Goal: Book appointment/travel/reservation

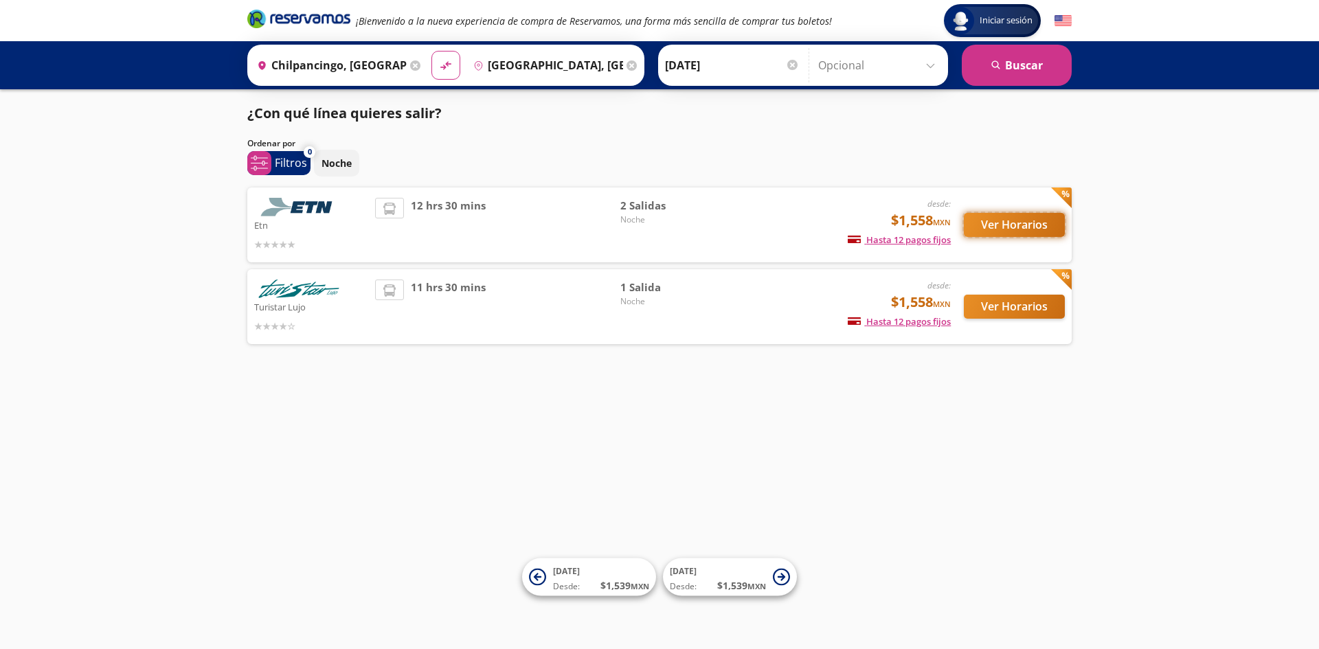
click at [988, 228] on button "Ver Horarios" at bounding box center [1014, 225] width 101 height 24
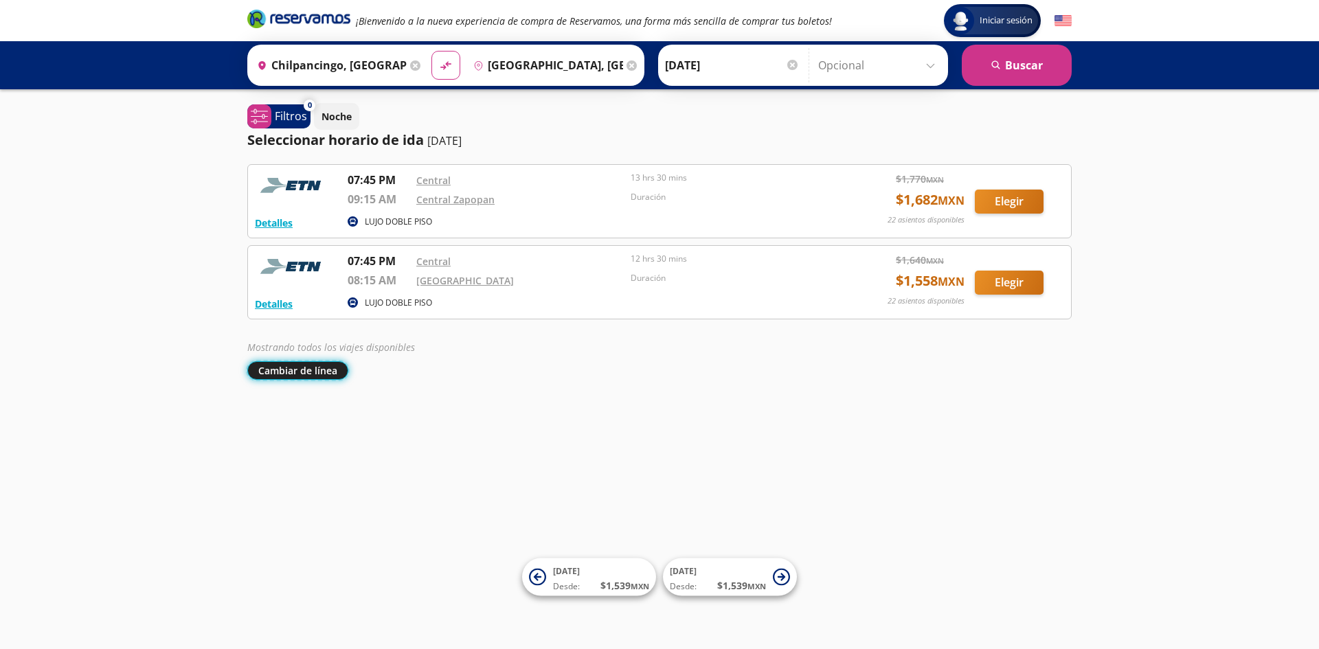
click at [295, 373] on button "Cambiar de línea" at bounding box center [297, 370] width 101 height 19
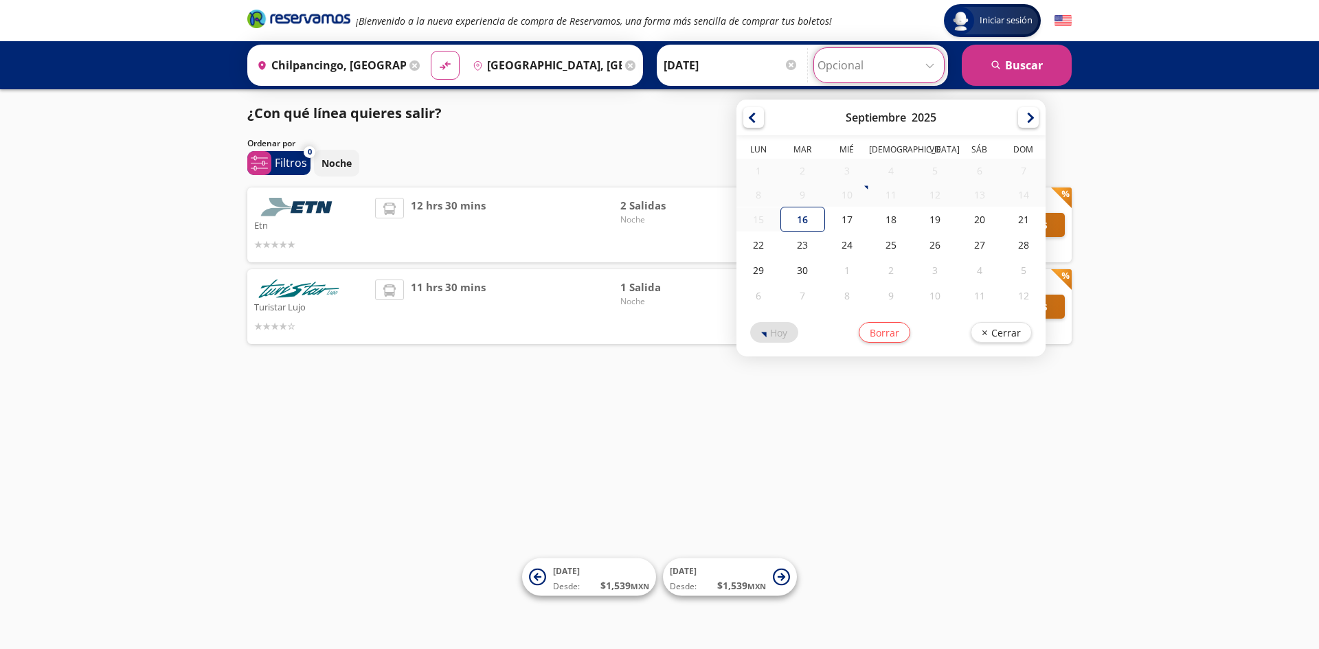
click at [931, 71] on input "Opcional" at bounding box center [878, 65] width 123 height 34
click at [984, 219] on div "20" at bounding box center [979, 219] width 44 height 25
type input "[DATE]"
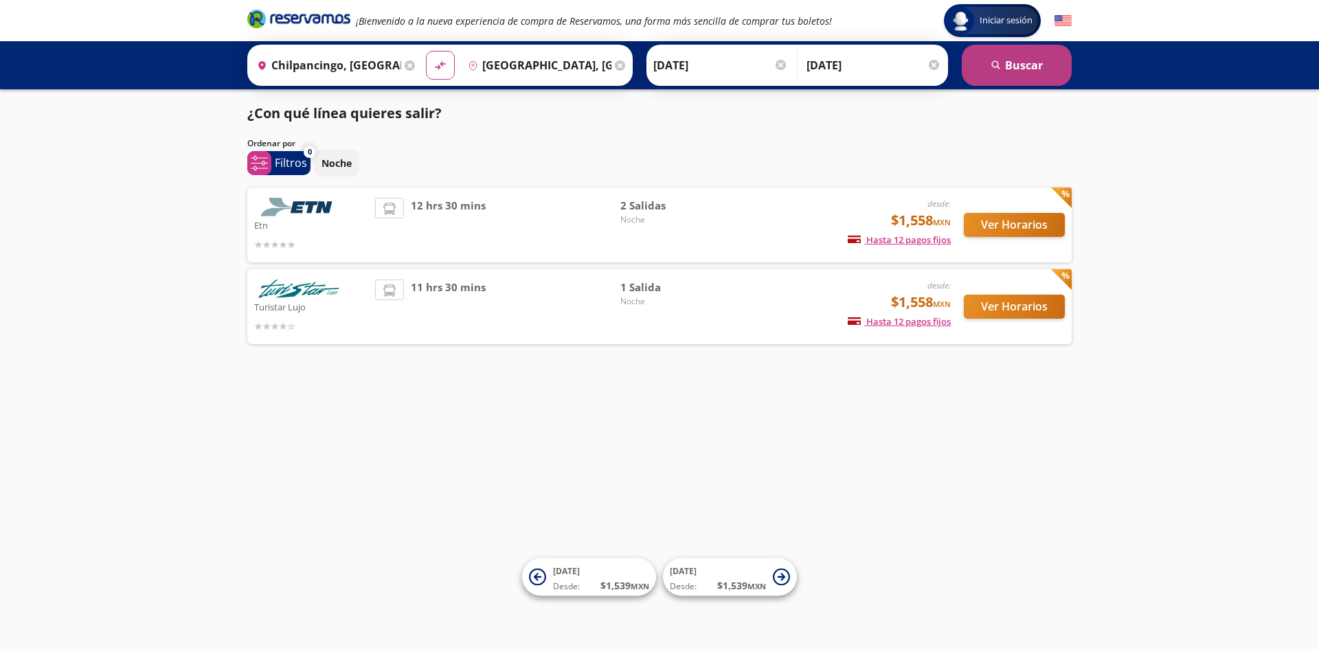
click at [1009, 71] on button "search [GEOGRAPHIC_DATA]" at bounding box center [1017, 65] width 110 height 41
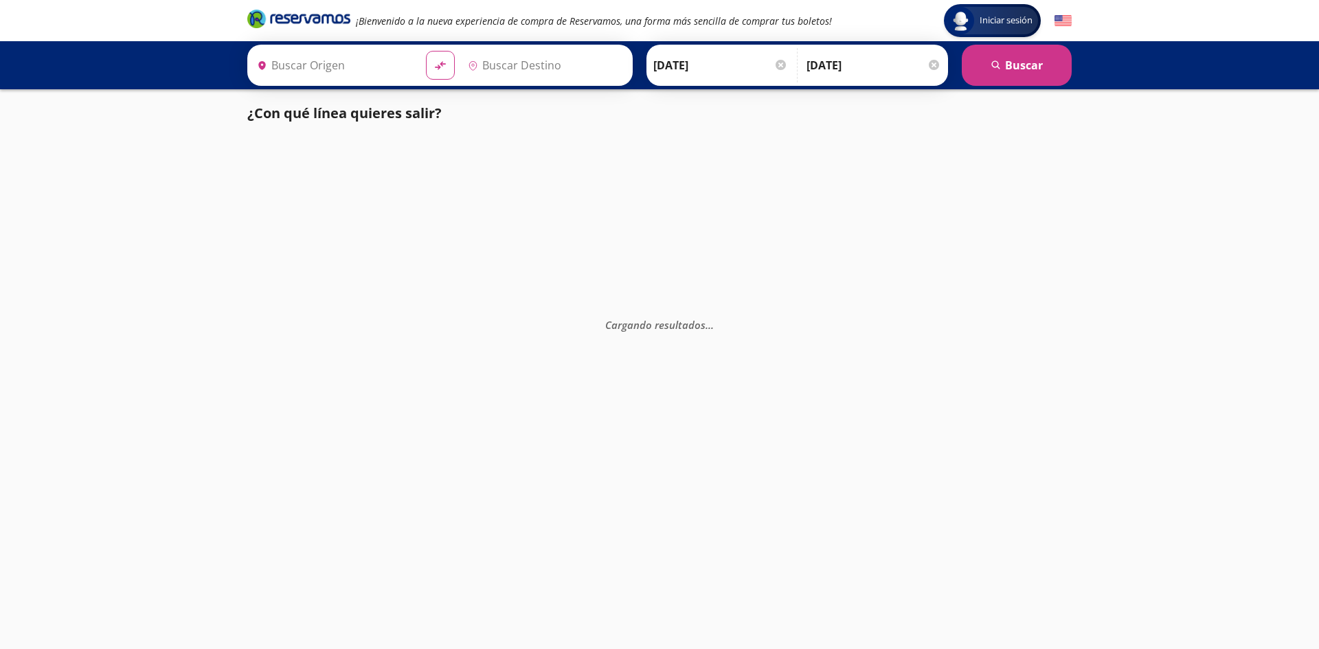
type input "Chilpancingo, [GEOGRAPHIC_DATA]"
type input "[GEOGRAPHIC_DATA], [GEOGRAPHIC_DATA]"
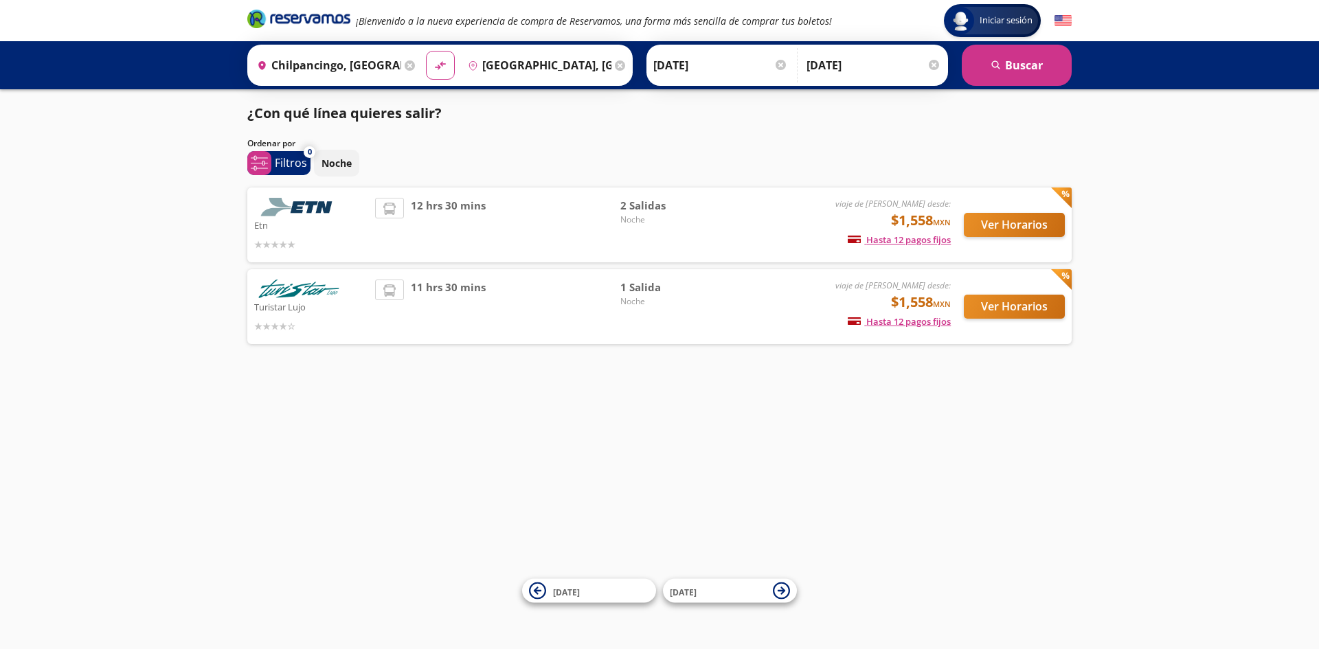
click at [672, 475] on div "Iniciar sesión Iniciar sesión ¡Bienvenido a la nueva experiencia de compra de R…" at bounding box center [659, 324] width 1319 height 649
click at [1039, 233] on button "Ver Horarios" at bounding box center [1014, 225] width 101 height 24
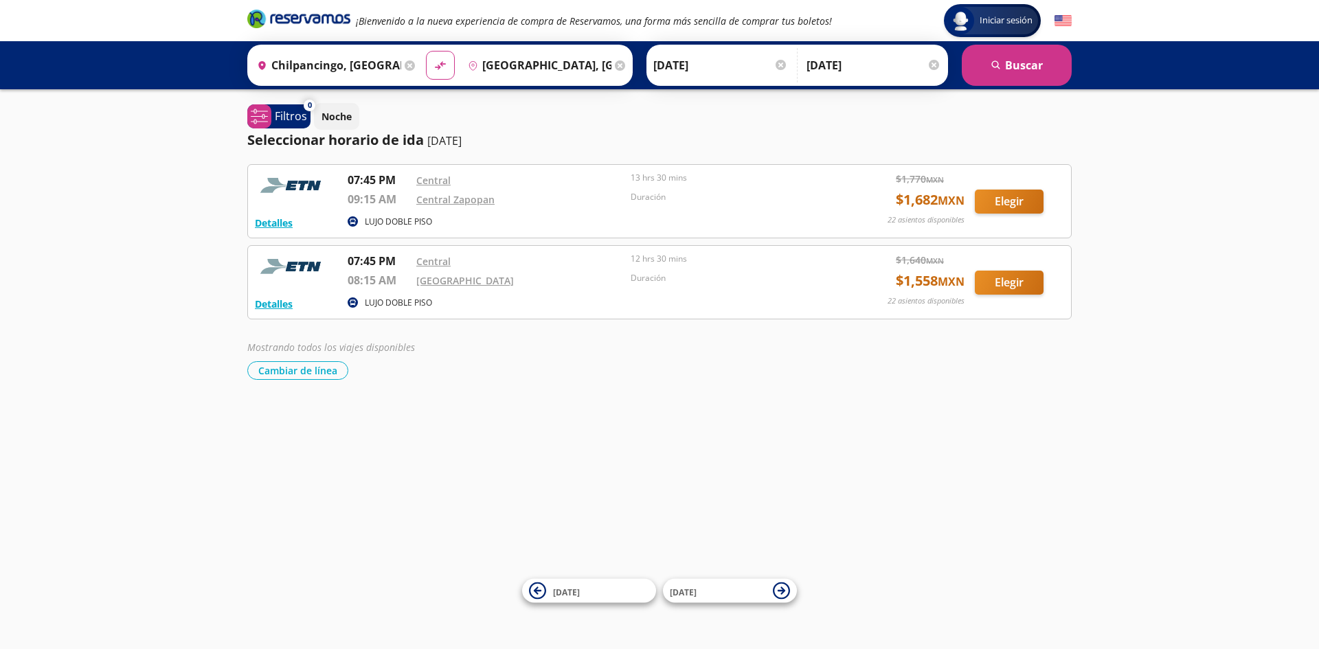
click at [1039, 233] on div "Detalles LUJO DOBLE PISO 07:45 PM Central 09:15 AM Central Zapopan 13 hrs 30 mi…" at bounding box center [659, 201] width 824 height 74
click at [729, 438] on div "Iniciar sesión Iniciar sesión ¡Bienvenido a la nueva experiencia de compra de R…" at bounding box center [659, 324] width 1319 height 649
click at [781, 65] on div at bounding box center [780, 65] width 10 height 10
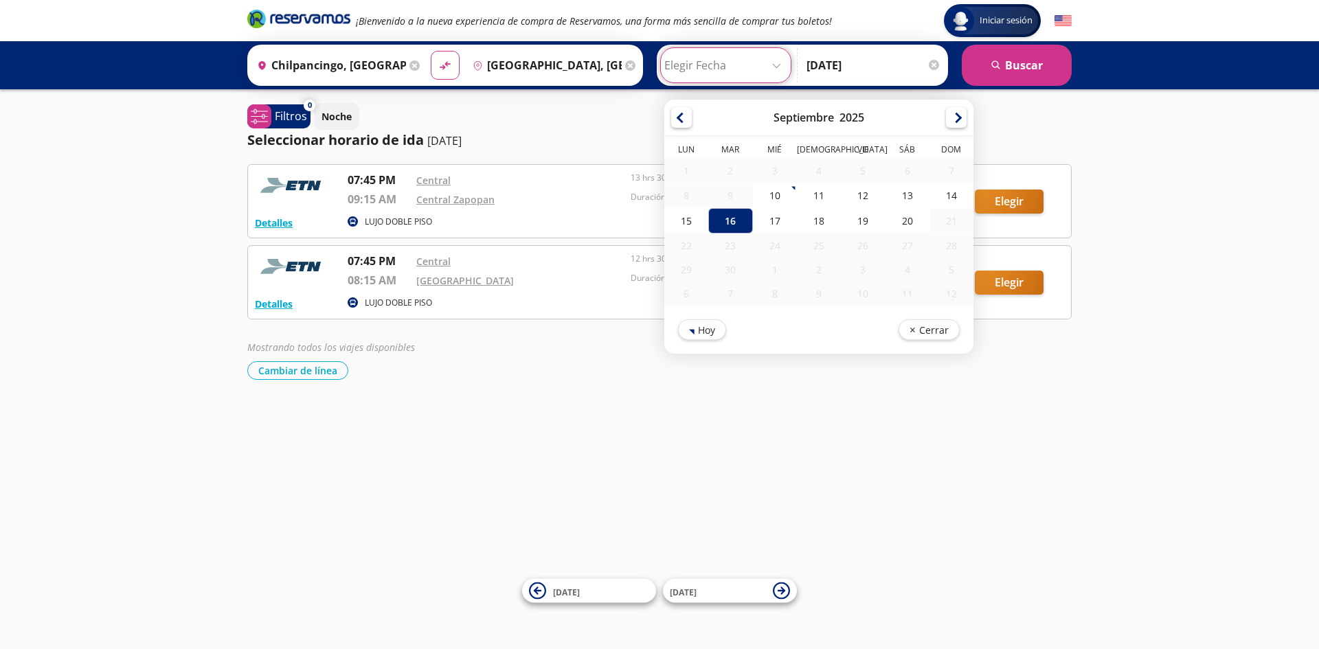
click at [775, 66] on input "Elegir Fecha" at bounding box center [725, 65] width 123 height 34
click at [732, 227] on div "16" at bounding box center [730, 220] width 44 height 25
type input "[DATE]"
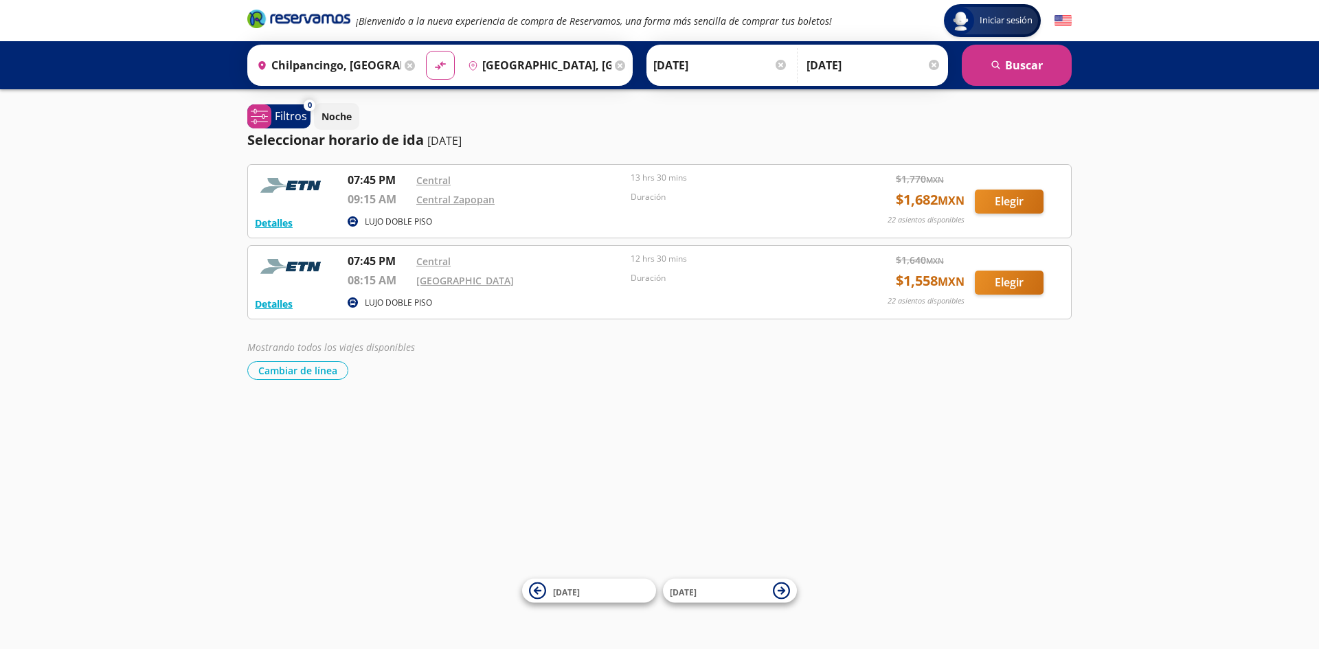
click at [342, 409] on div "Iniciar sesión Iniciar sesión ¡Bienvenido a la nueva experiencia de compra de R…" at bounding box center [659, 324] width 1319 height 649
click at [406, 301] on p "LUJO DOBLE PISO" at bounding box center [398, 303] width 67 height 12
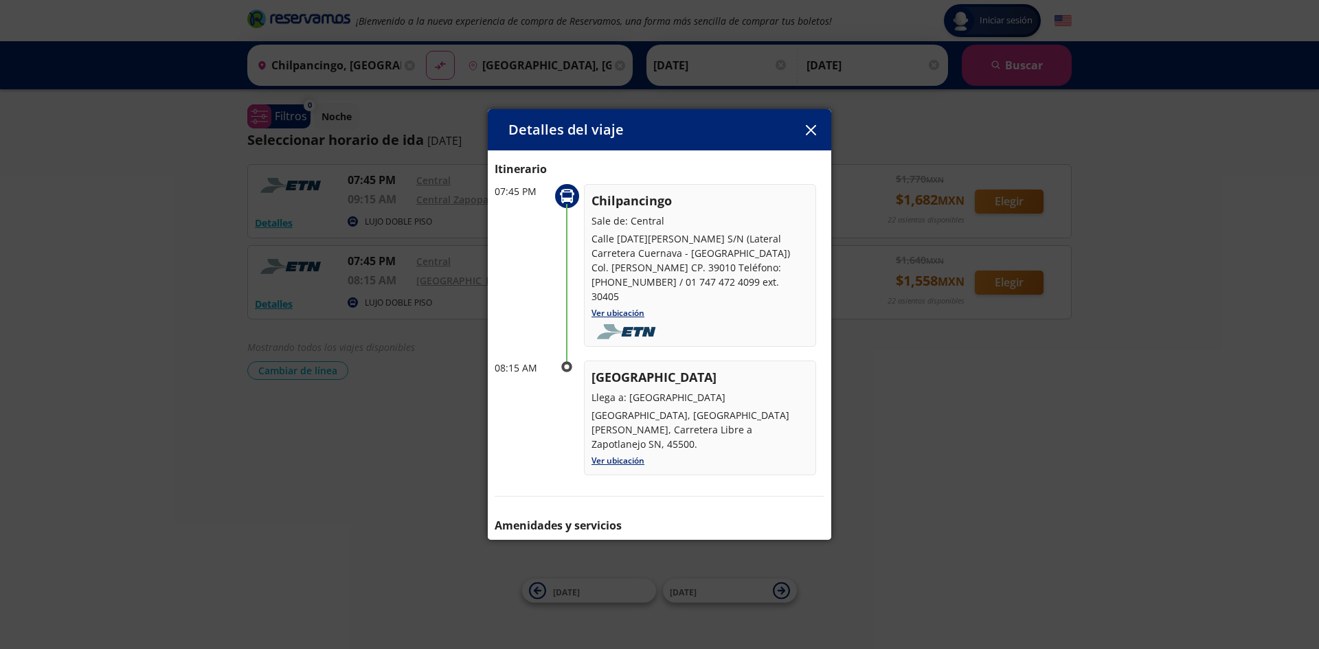
scroll to position [95, 0]
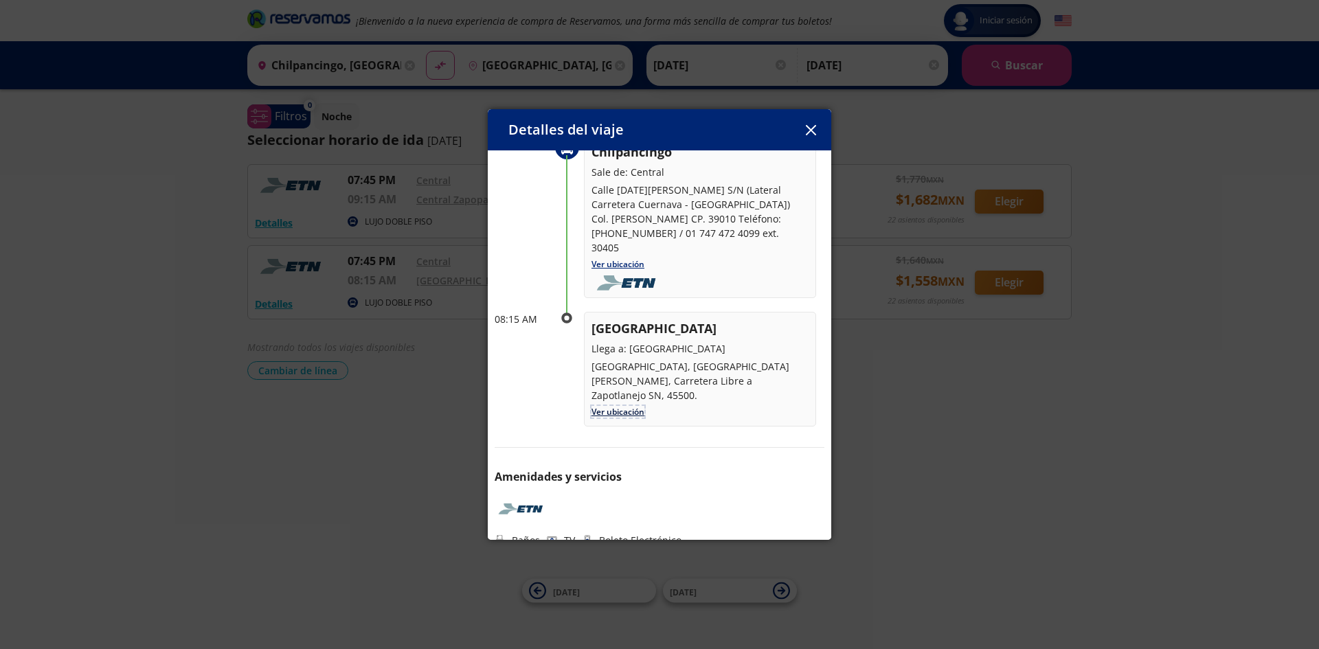
click at [615, 406] on link "Ver ubicación" at bounding box center [617, 412] width 53 height 12
